Goal: Obtain resource: Download file/media

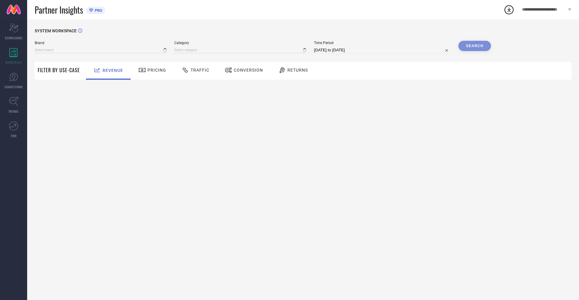
type input "NIKE"
type input "All"
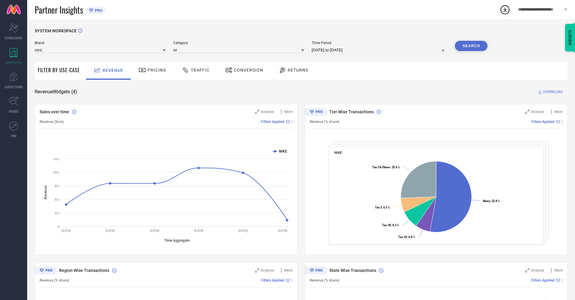
click at [242, 71] on span "Conversion" at bounding box center [248, 70] width 29 height 5
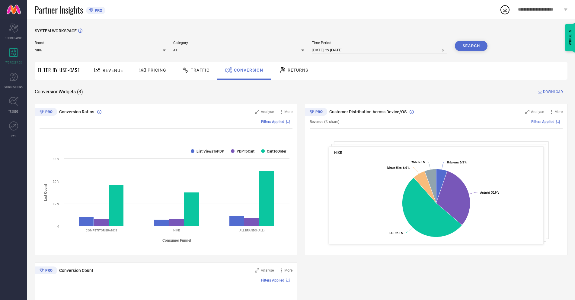
click at [379, 50] on input "[DATE] to [DATE]" at bounding box center [380, 49] width 136 height 7
select select "6"
select select "2025"
select select "7"
select select "2025"
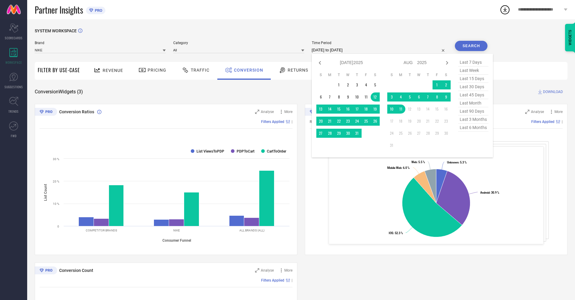
select select "7"
select select "2025"
select select "8"
select select "2025"
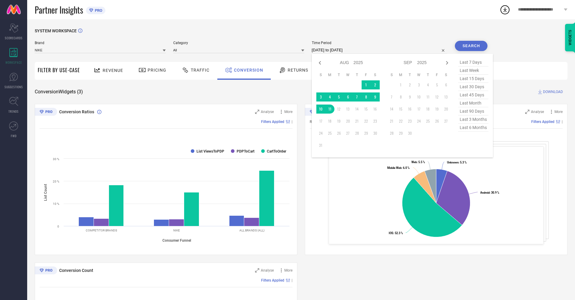
click at [329, 109] on td "11" at bounding box center [329, 108] width 9 height 9
type input "[DATE] to [DATE]"
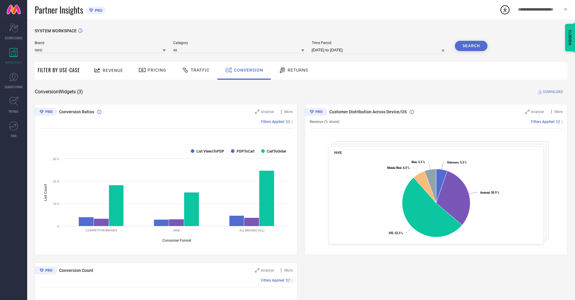
click at [471, 46] on button "Search" at bounding box center [471, 46] width 33 height 10
click at [553, 92] on span "DOWNLOAD" at bounding box center [553, 92] width 20 height 6
